Goal: Information Seeking & Learning: Learn about a topic

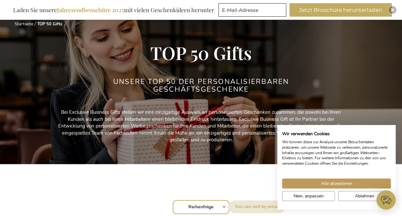
scroll to position [64, 0]
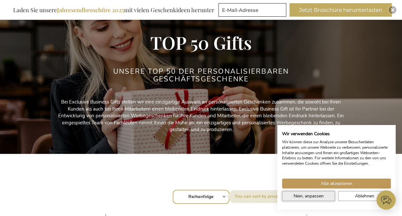
click at [293, 197] on button "Nein, anpassen" at bounding box center [308, 196] width 53 height 10
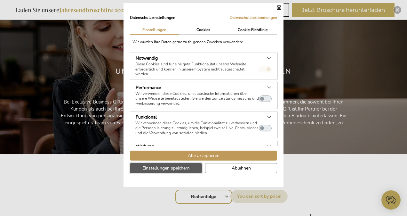
click at [172, 166] on span "Einstellungen speichern" at bounding box center [165, 168] width 47 height 7
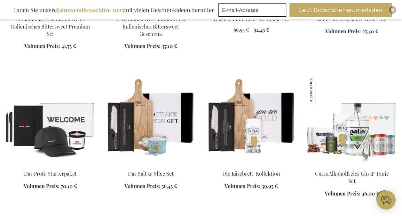
scroll to position [544, 0]
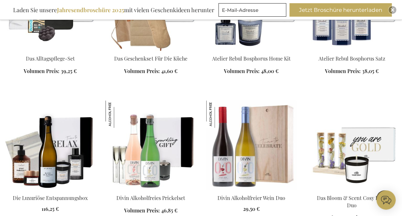
scroll to position [961, 0]
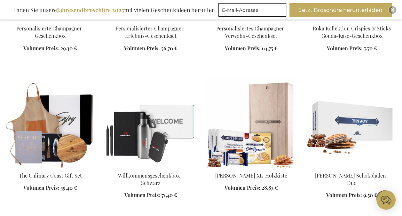
scroll to position [1377, 0]
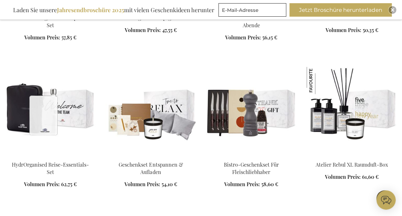
scroll to position [1985, 0]
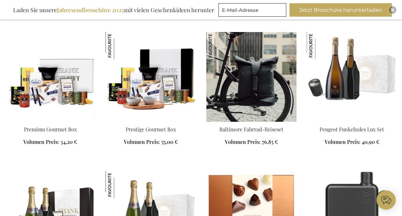
scroll to position [2305, 0]
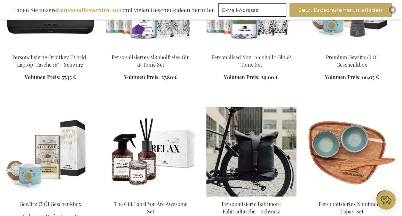
scroll to position [2689, 0]
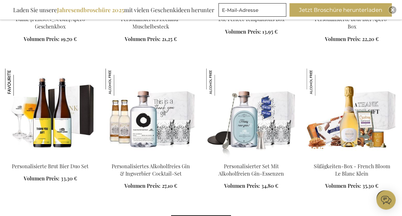
scroll to position [3138, 0]
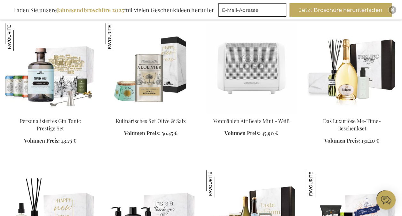
scroll to position [3714, 0]
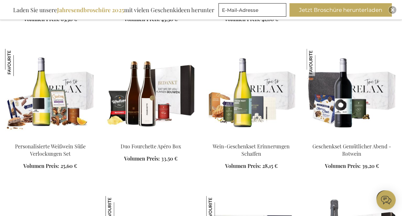
scroll to position [3906, 0]
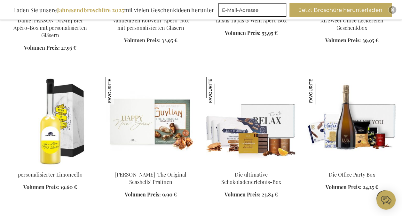
scroll to position [4675, 0]
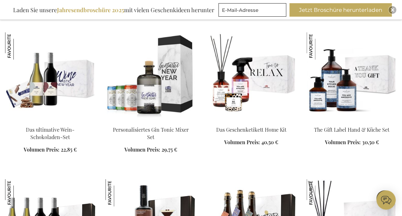
scroll to position [4803, 0]
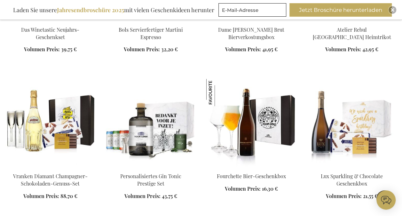
scroll to position [5059, 0]
